Goal: Book appointment/travel/reservation

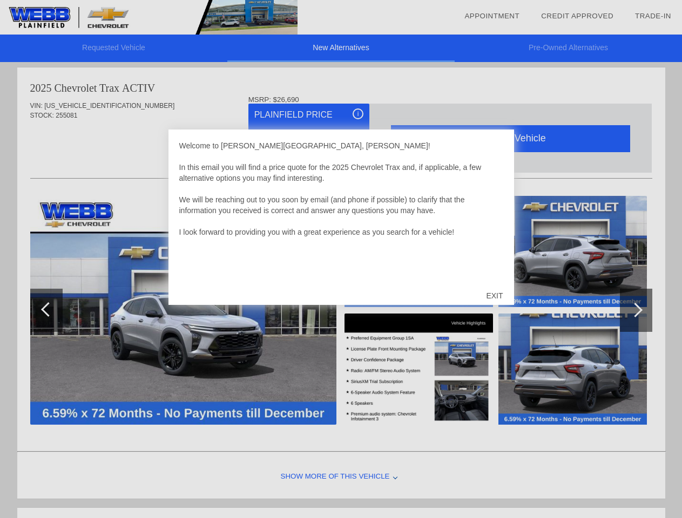
click at [492, 16] on link "Appointment" at bounding box center [491, 16] width 55 height 8
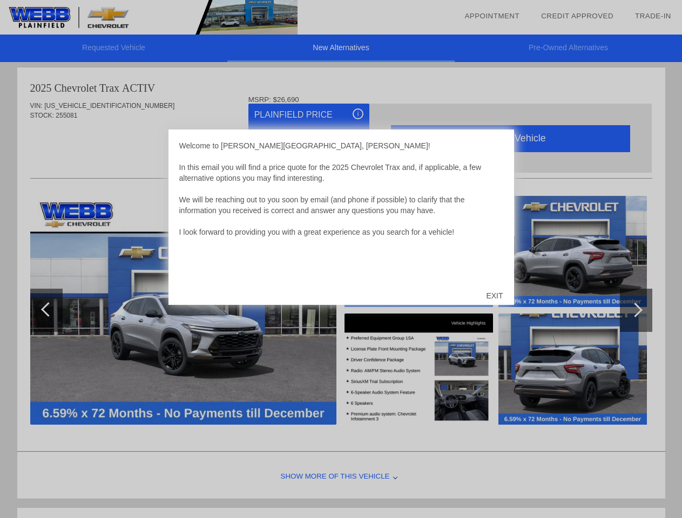
click at [494, 296] on div "EXIT" at bounding box center [494, 296] width 38 height 32
